Goal: Find specific page/section: Find specific page/section

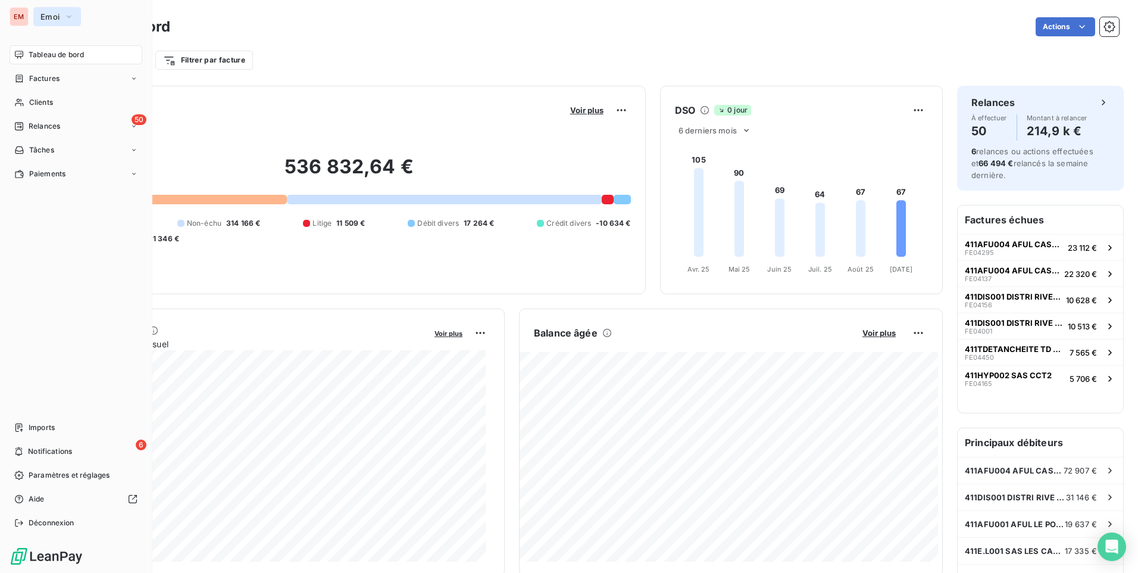
click at [73, 18] on icon "button" at bounding box center [69, 17] width 10 height 12
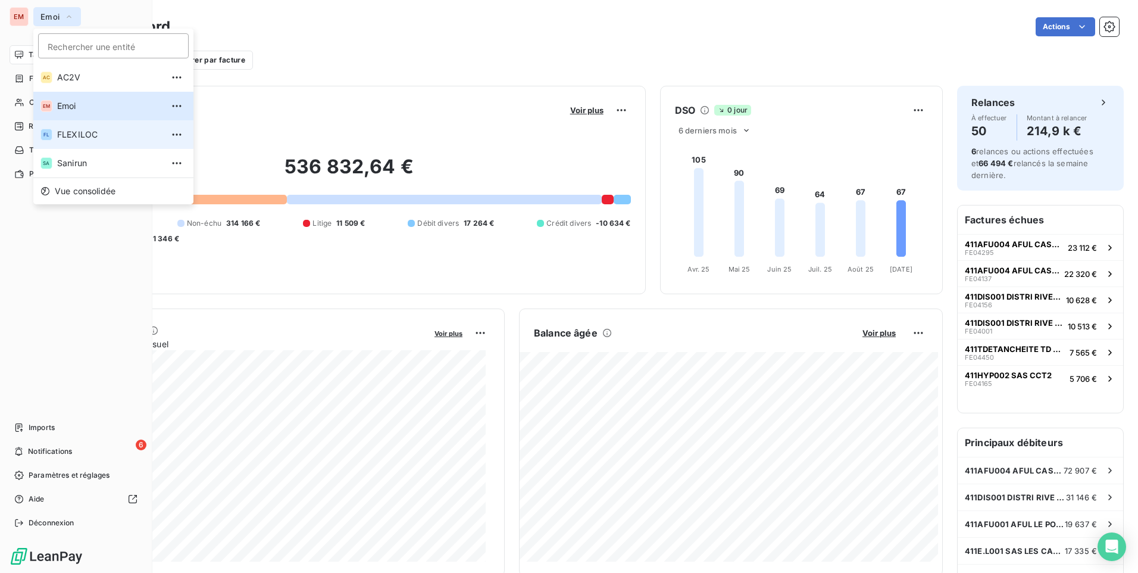
click at [98, 135] on span "FLEXILOC" at bounding box center [109, 135] width 105 height 12
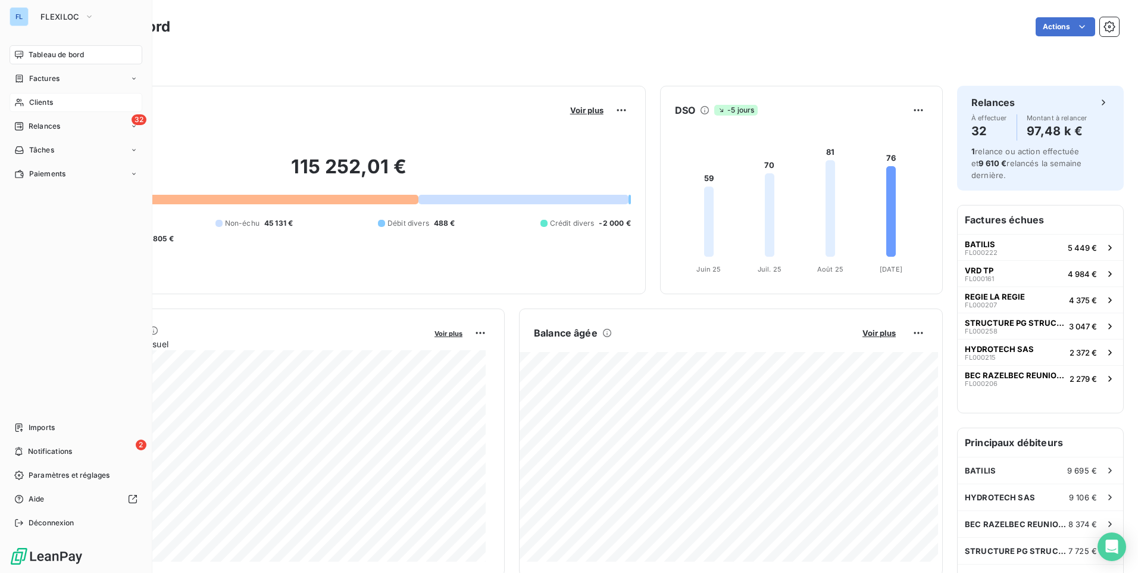
click at [77, 98] on div "Clients" at bounding box center [76, 102] width 133 height 19
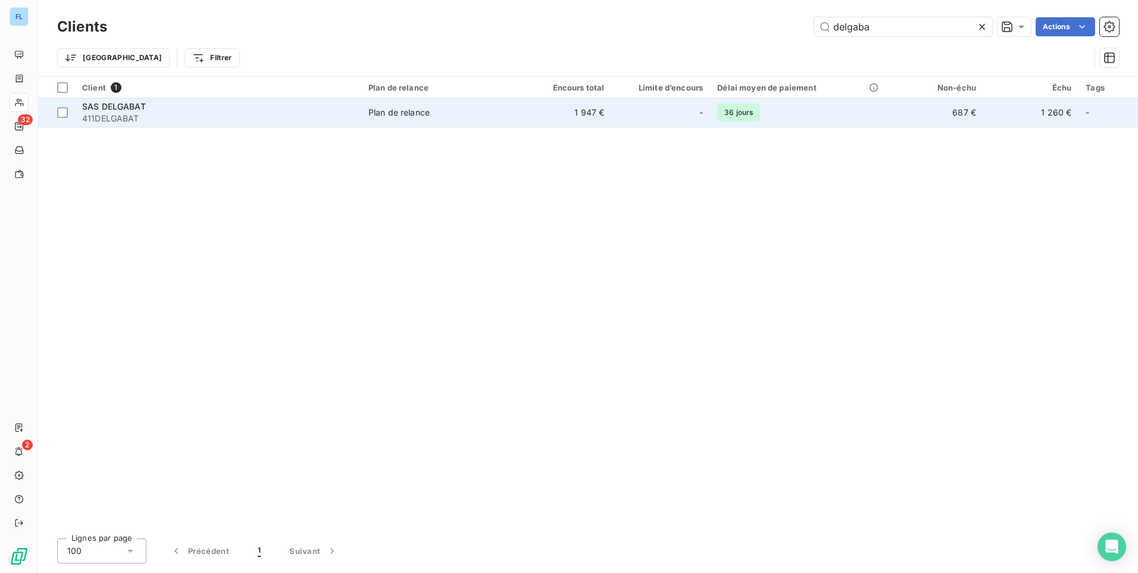
type input "delgaba"
click at [580, 115] on td "1 947 €" at bounding box center [563, 112] width 95 height 29
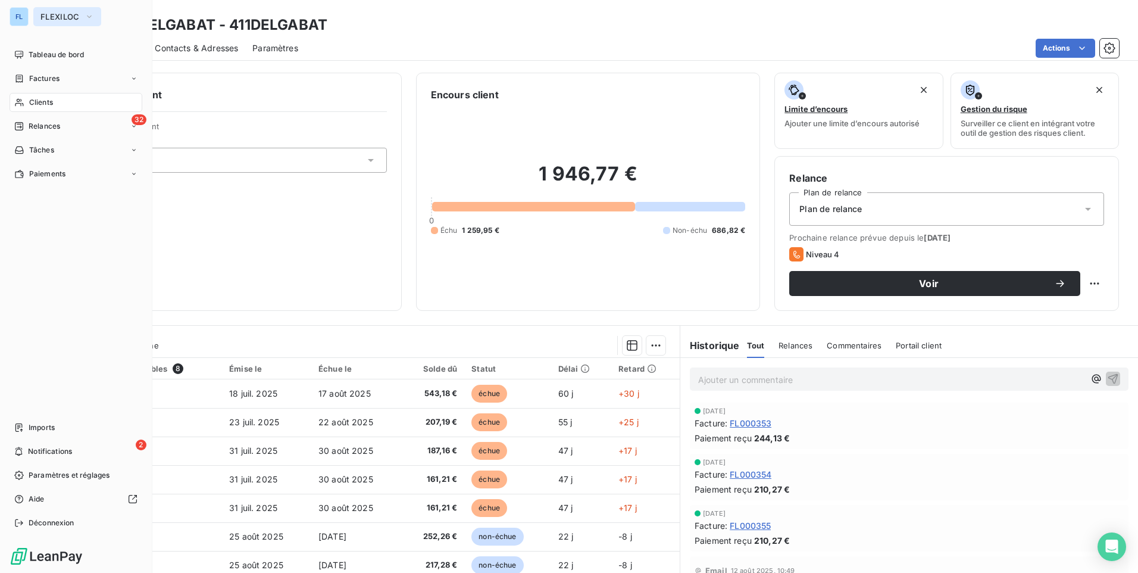
click at [53, 17] on span "FLEXILOC" at bounding box center [59, 17] width 39 height 10
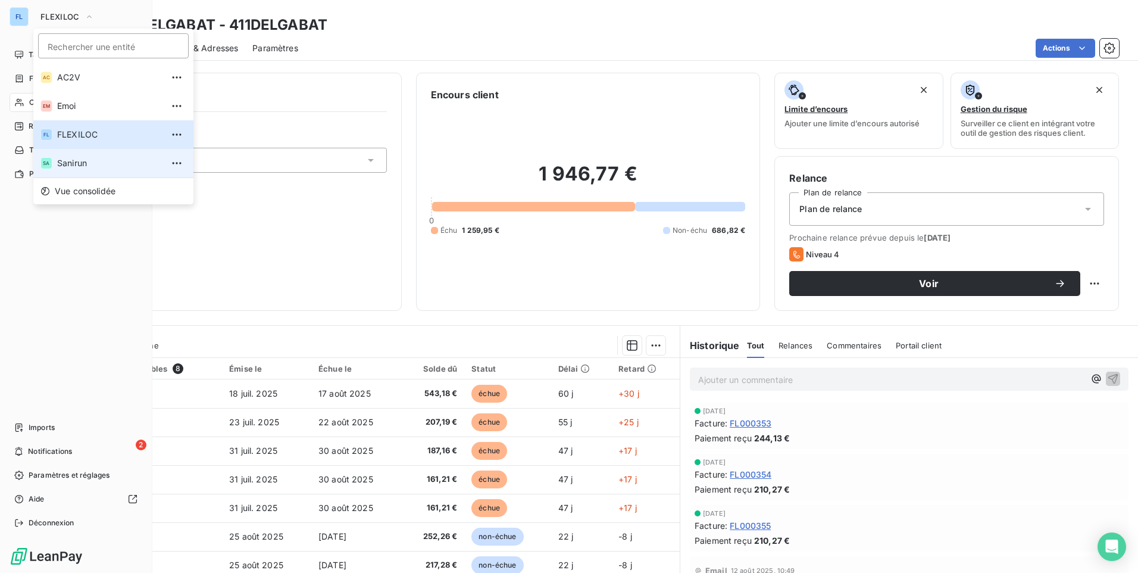
click at [86, 169] on li "SA Sanirun" at bounding box center [113, 163] width 160 height 29
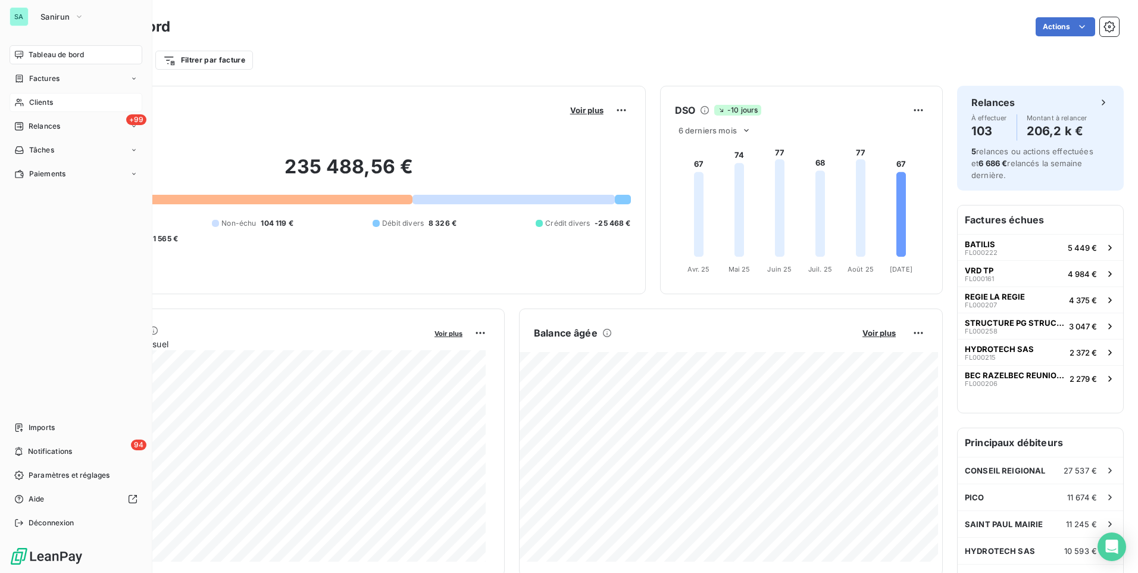
click at [52, 103] on span "Clients" at bounding box center [41, 102] width 24 height 11
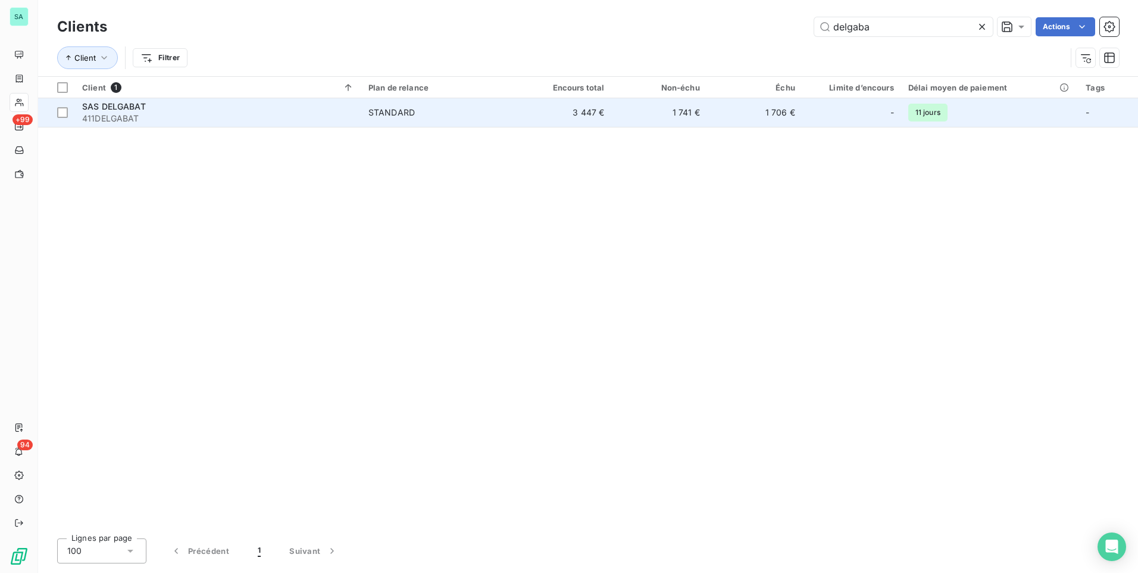
click at [516, 105] on td "STANDARD" at bounding box center [438, 112] width 155 height 29
